Goal: Find specific page/section: Find specific page/section

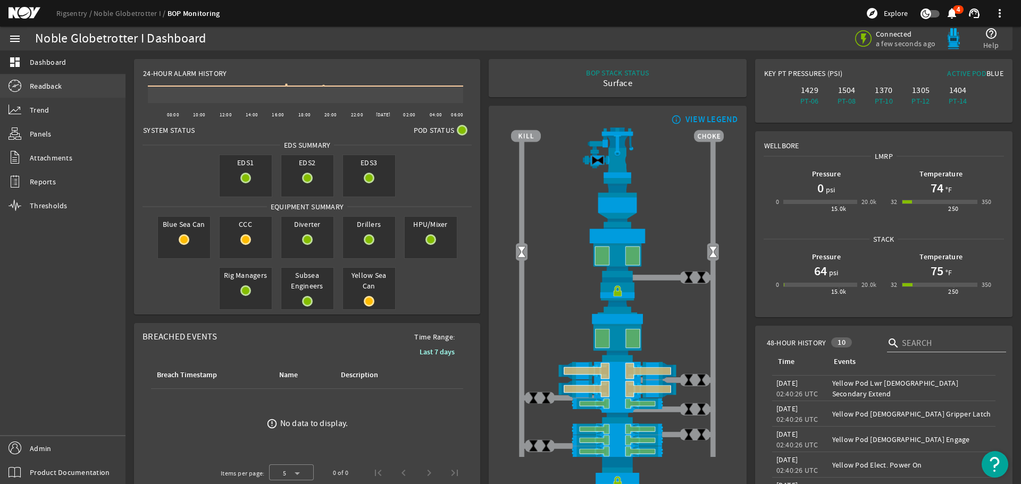
click at [49, 87] on span "Readback" at bounding box center [46, 86] width 32 height 11
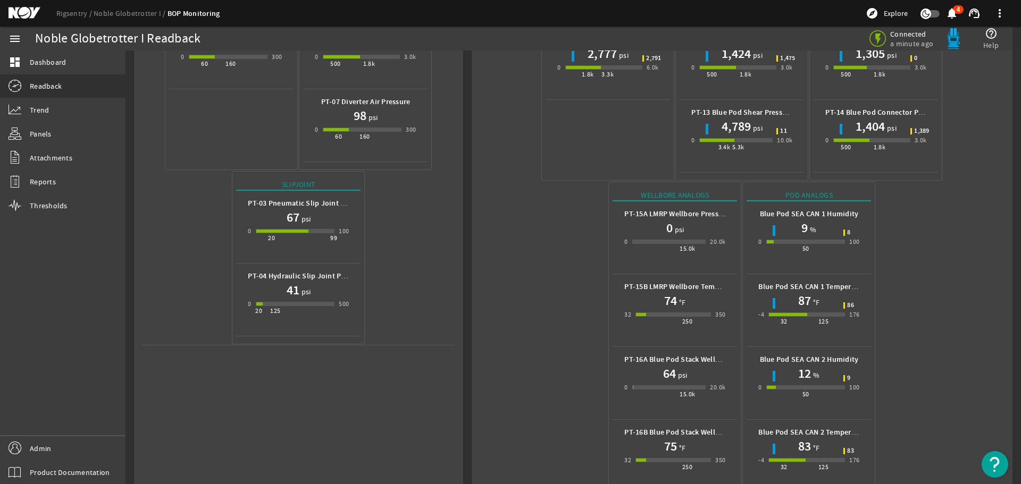
scroll to position [328, 0]
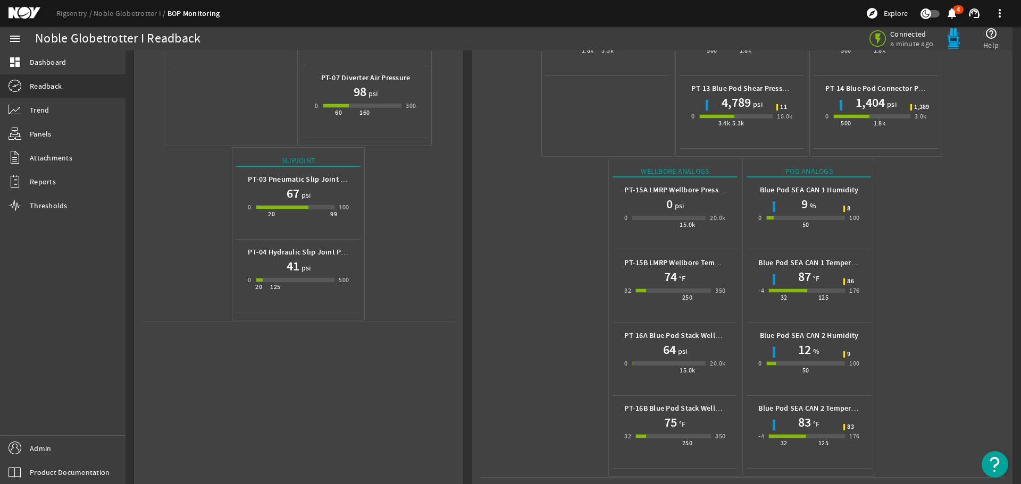
click at [11, 12] on mat-icon at bounding box center [33, 13] width 48 height 13
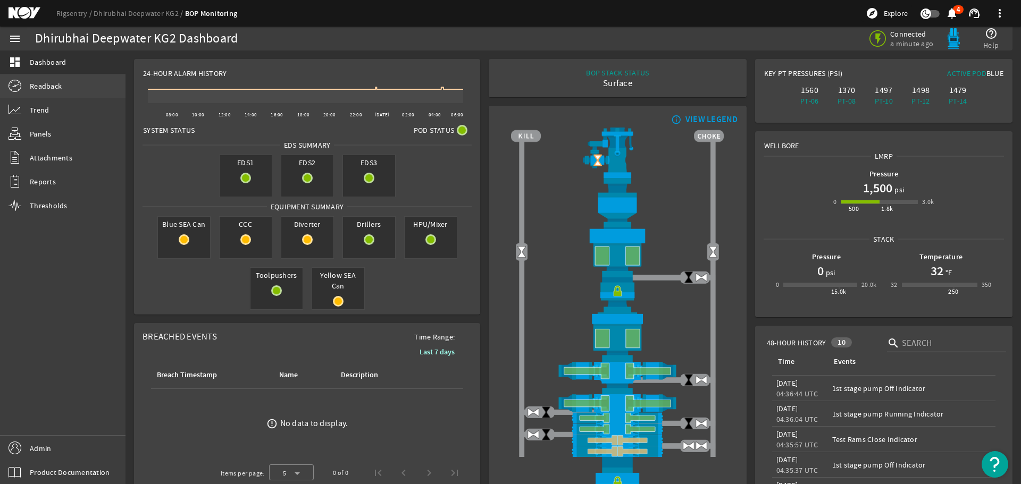
click at [52, 87] on span "Readback" at bounding box center [46, 86] width 32 height 11
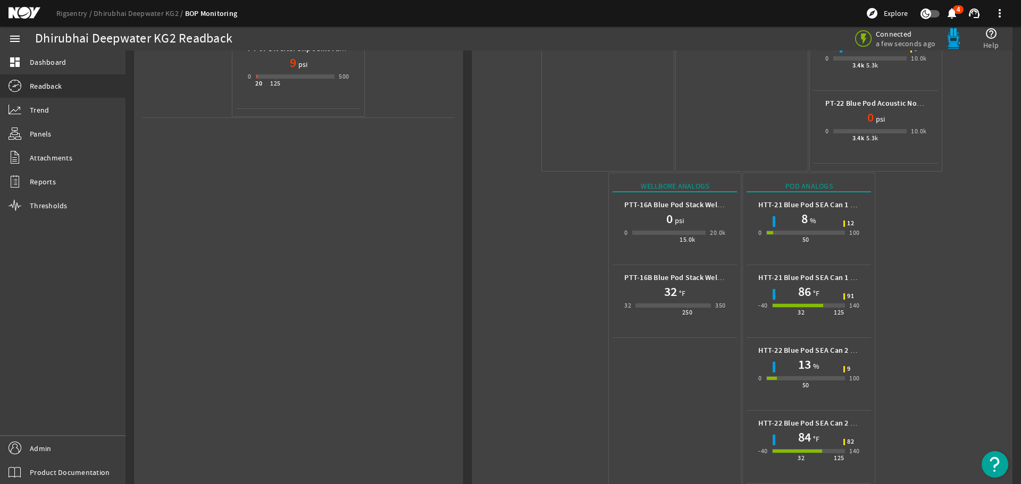
scroll to position [547, 0]
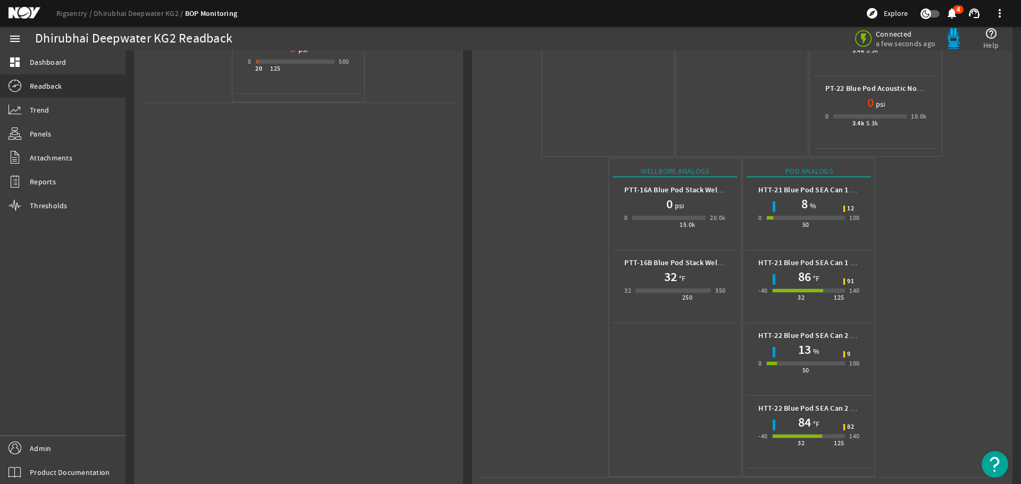
click at [33, 12] on mat-icon at bounding box center [33, 13] width 48 height 13
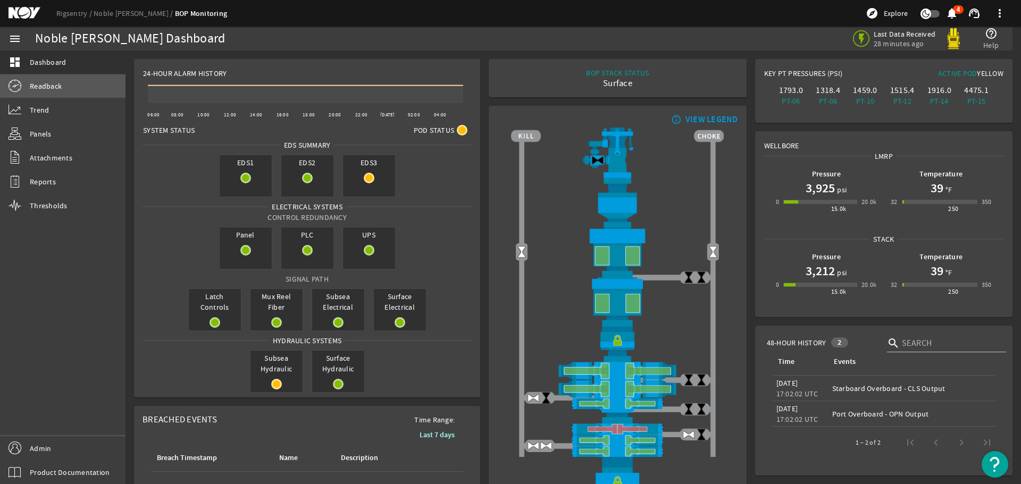
click at [47, 87] on span "Readback" at bounding box center [46, 86] width 32 height 11
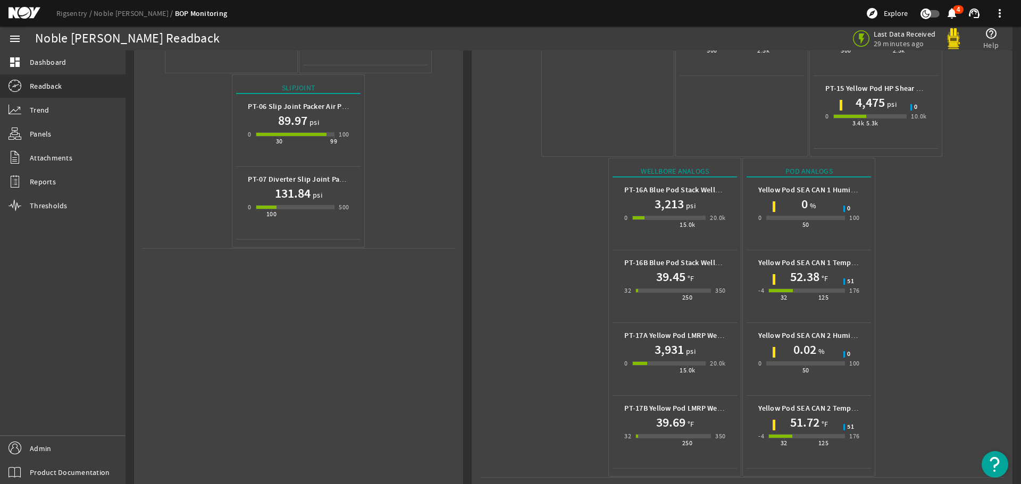
scroll to position [135, 0]
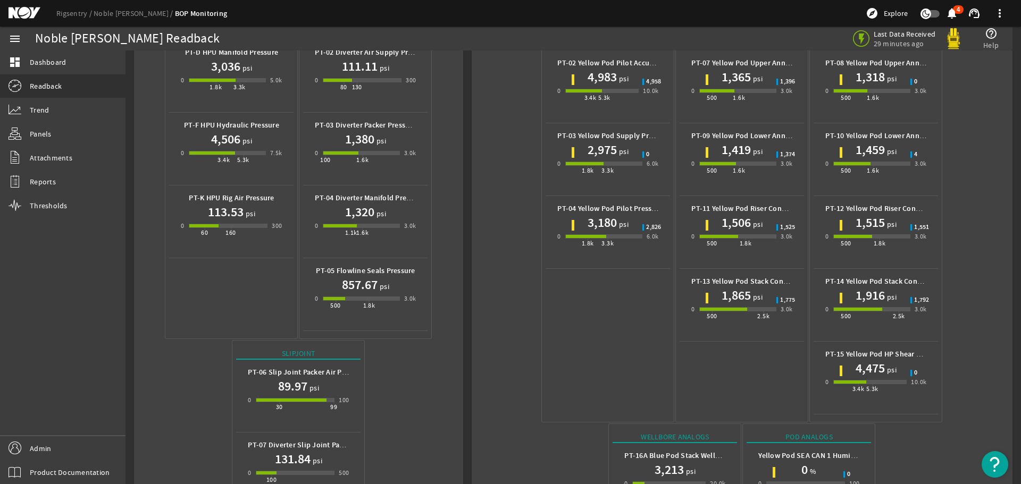
click at [18, 12] on mat-icon at bounding box center [33, 13] width 48 height 13
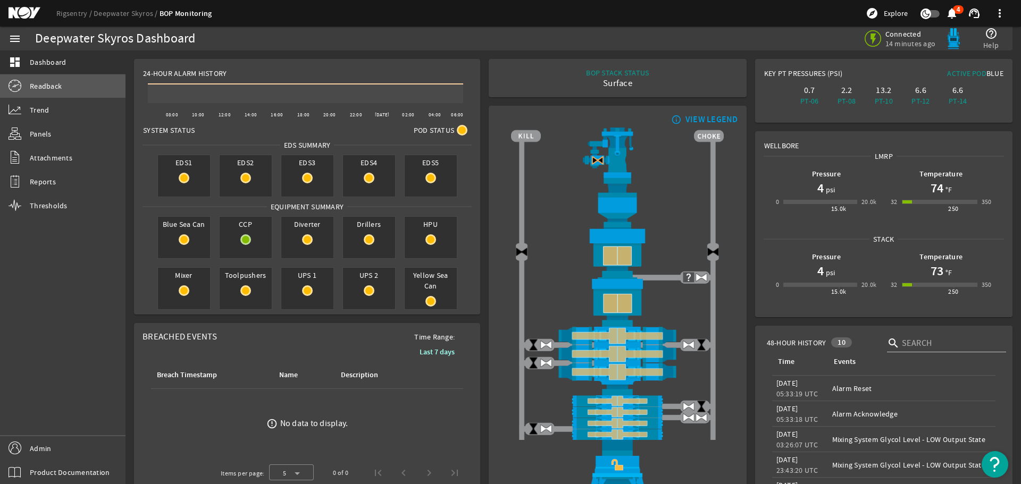
click at [51, 88] on span "Readback" at bounding box center [46, 86] width 32 height 11
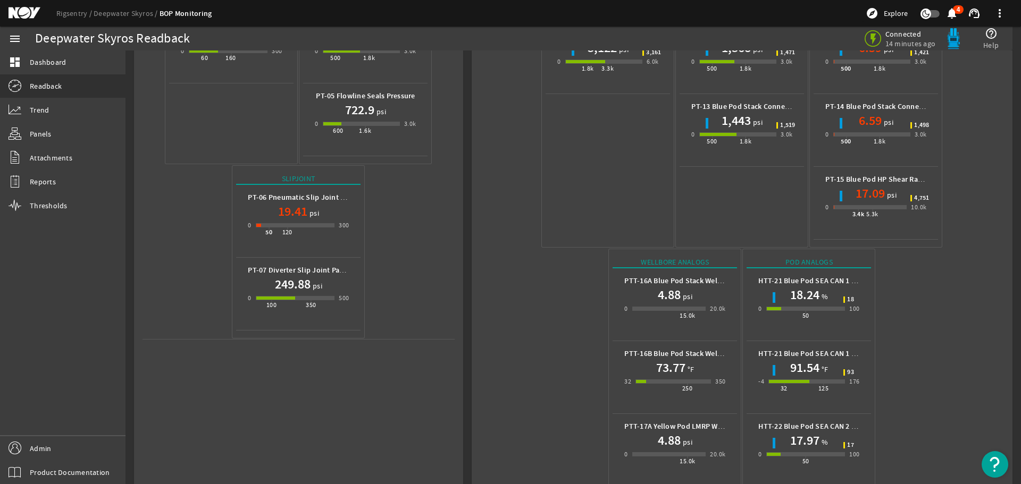
scroll to position [401, 0]
